Goal: Communication & Community: Answer question/provide support

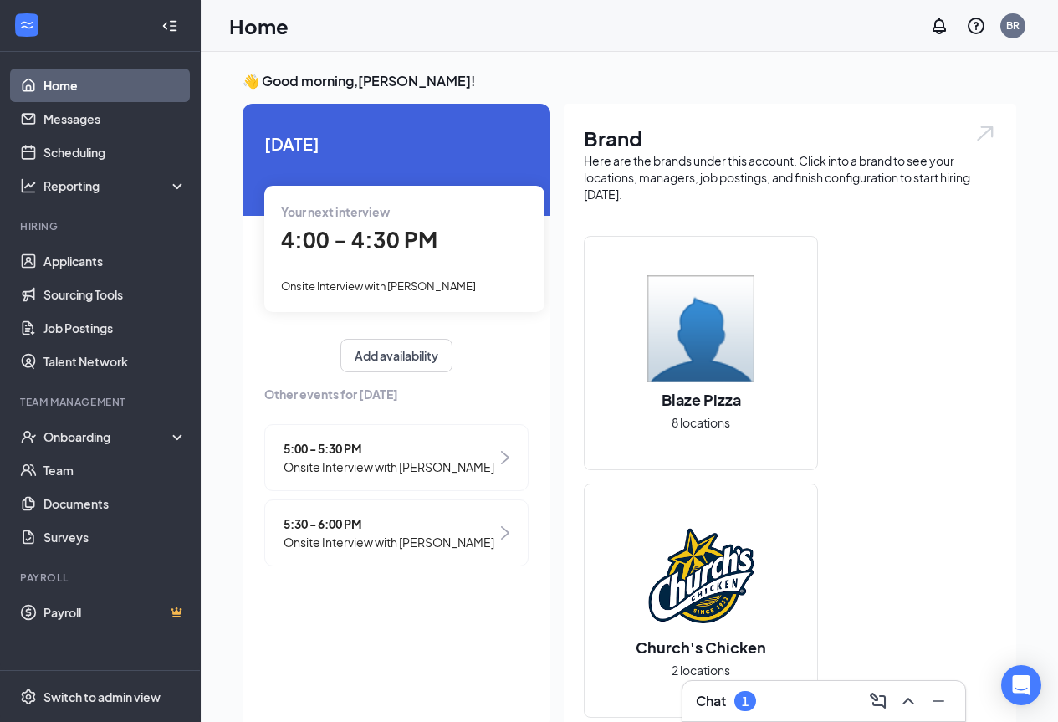
click at [766, 709] on div "Chat 1" at bounding box center [824, 701] width 256 height 27
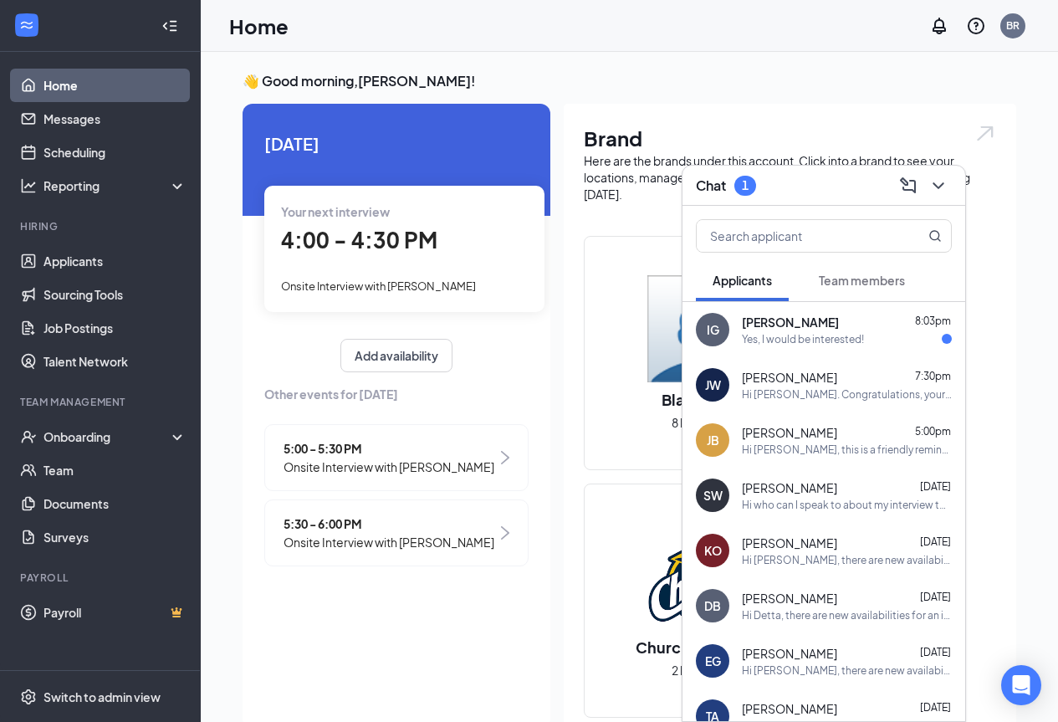
click at [825, 346] on div "Yes, I would be interested!" at bounding box center [803, 339] width 122 height 14
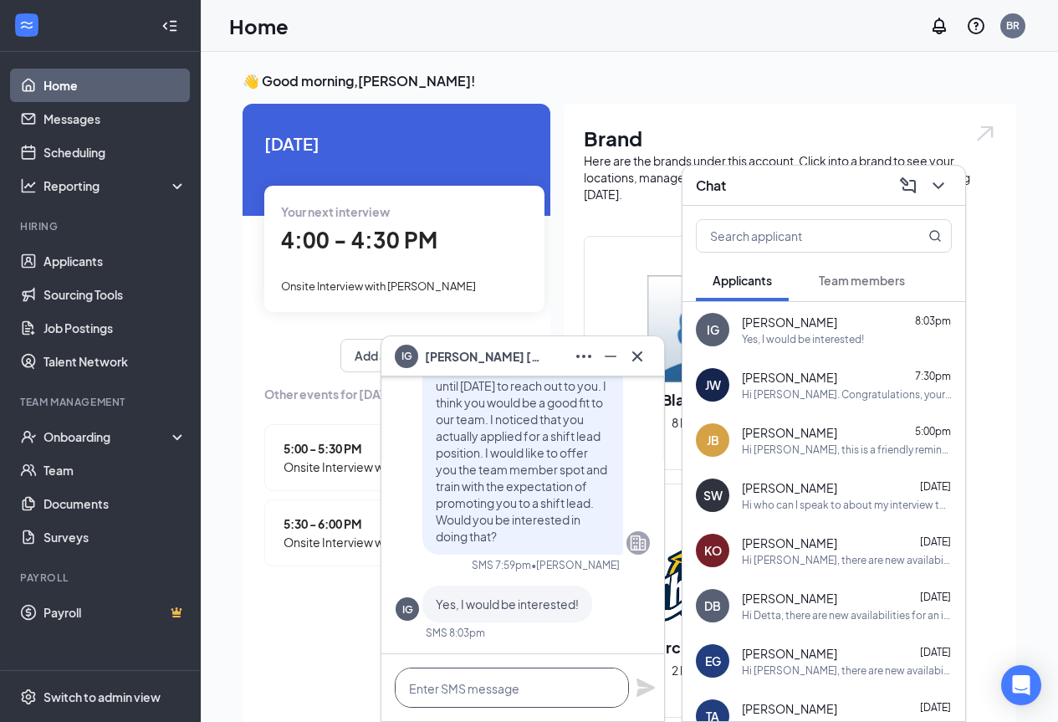
click at [525, 694] on textarea at bounding box center [512, 688] width 234 height 40
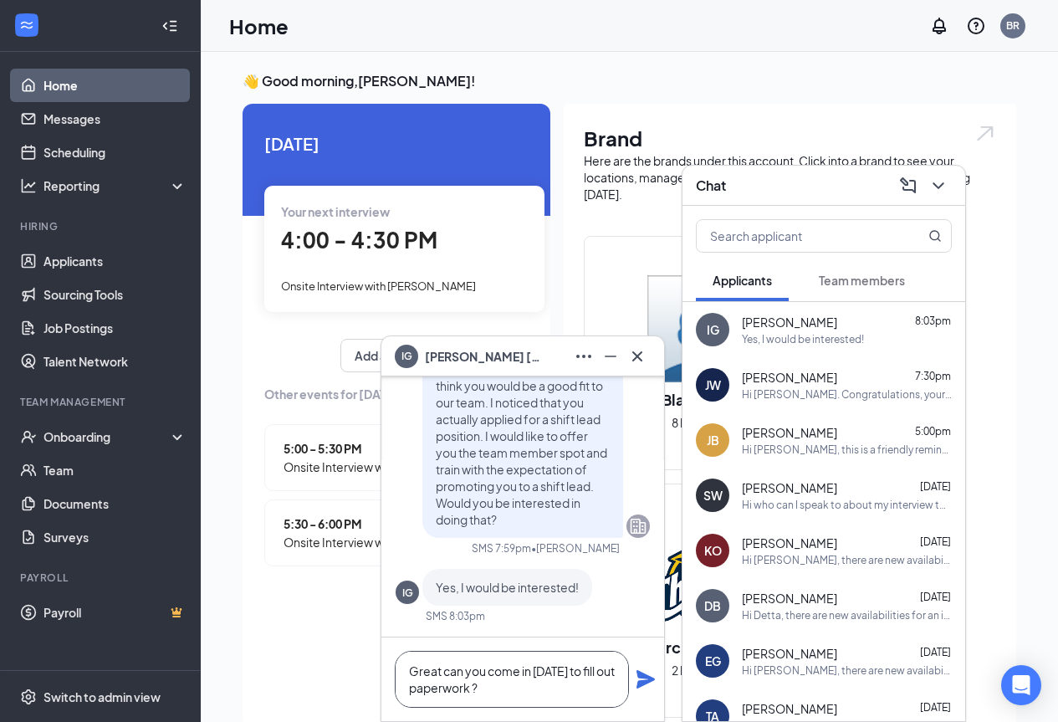
type textarea "Great can you come in [DATE] to fill out paperwork ?"
click at [650, 679] on icon "Plane" at bounding box center [646, 679] width 18 height 18
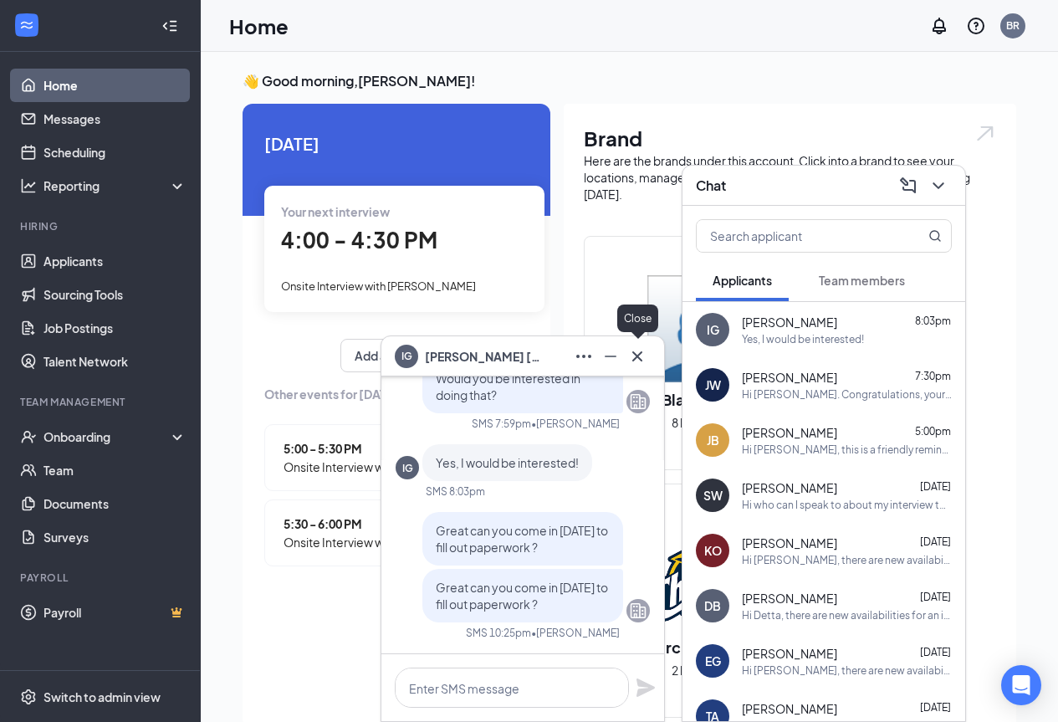
click at [643, 345] on button at bounding box center [637, 356] width 27 height 27
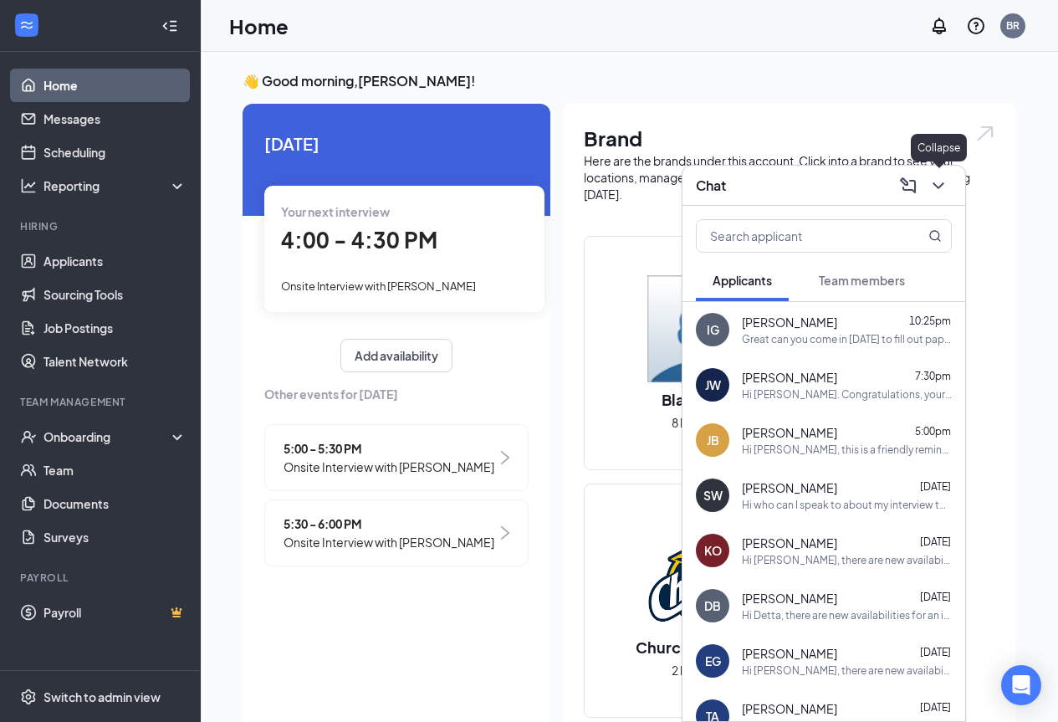
click at [938, 184] on icon "ChevronDown" at bounding box center [939, 186] width 20 height 20
